Goal: Find specific page/section: Find specific page/section

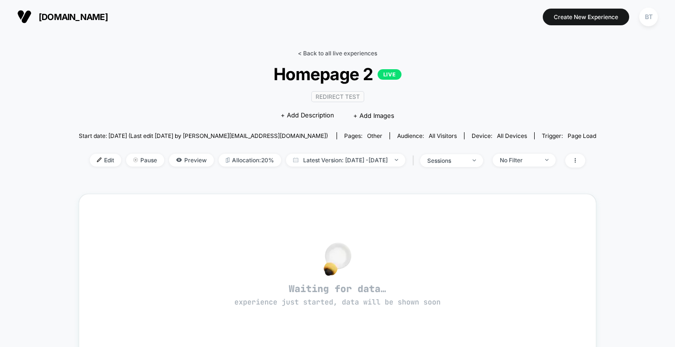
click at [325, 53] on link "< Back to all live experiences" at bounding box center [337, 53] width 79 height 7
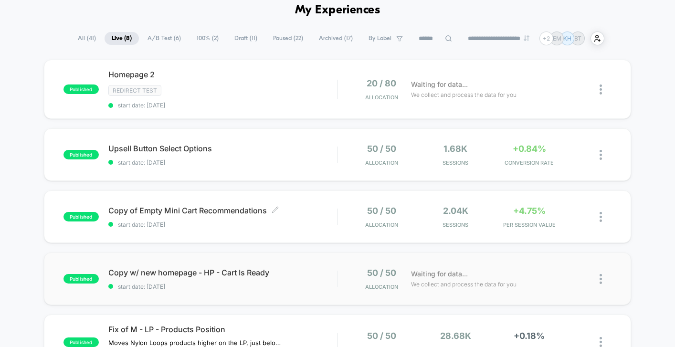
scroll to position [44, 0]
click at [293, 93] on div "Redirect Test" at bounding box center [222, 90] width 229 height 11
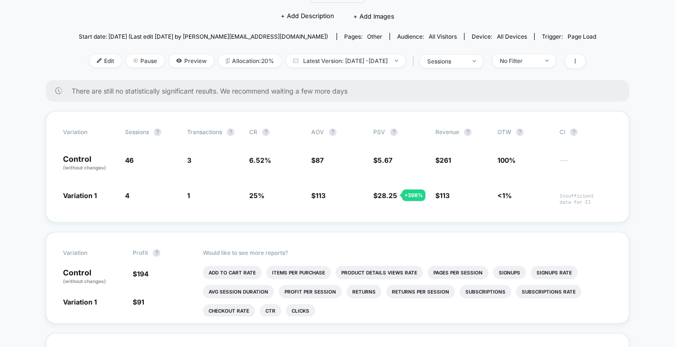
scroll to position [99, 0]
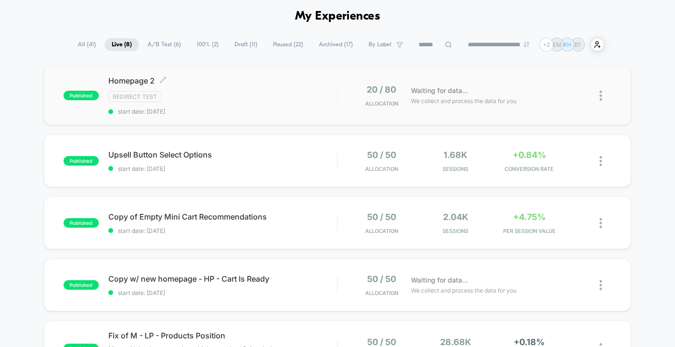
scroll to position [40, 0]
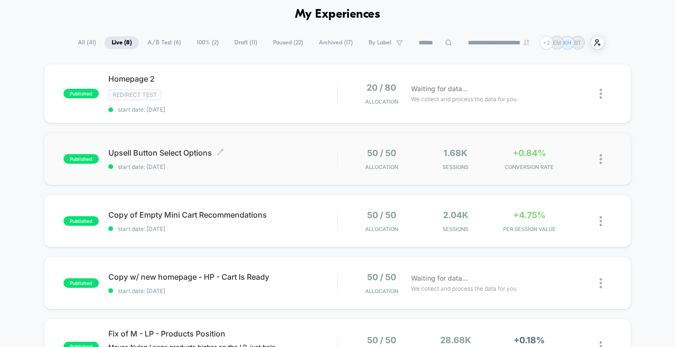
click at [295, 161] on div "Upsell Button Select Options Click to edit experience details Click to edit exp…" at bounding box center [222, 159] width 229 height 22
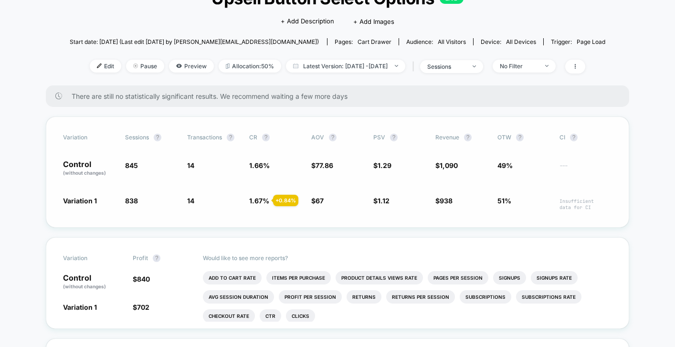
scroll to position [76, 0]
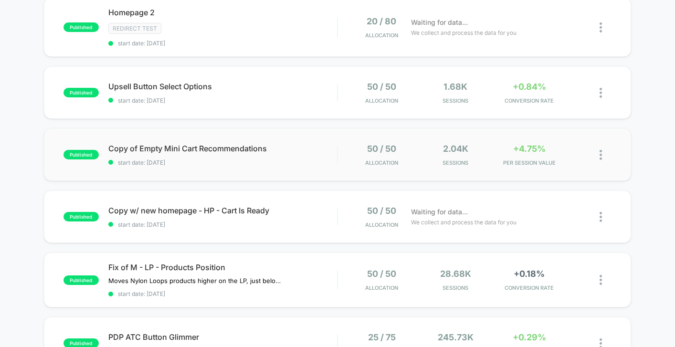
scroll to position [104, 0]
